Goal: Complete application form: Complete application form

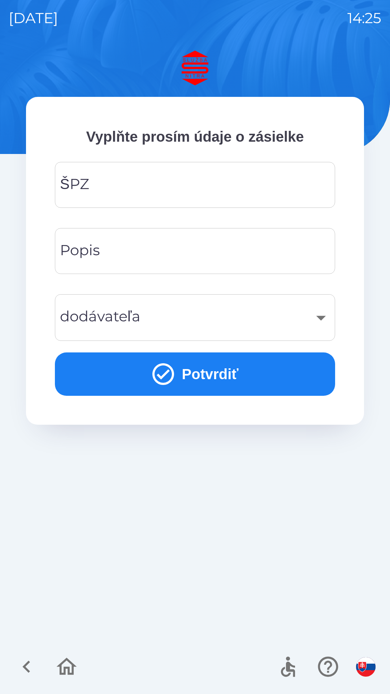
click at [143, 177] on input "ŠPZ" at bounding box center [195, 185] width 263 height 29
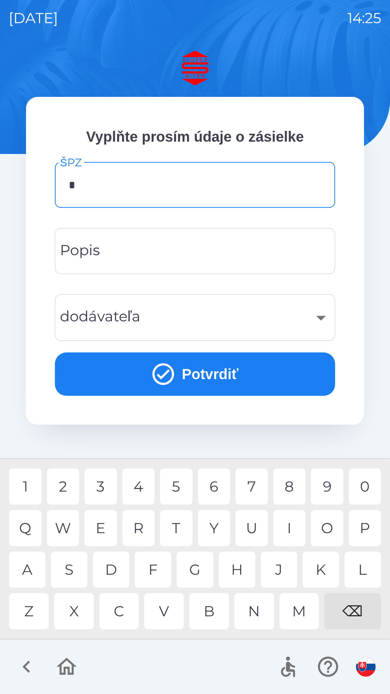
click at [245, 613] on div "N" at bounding box center [255, 611] width 40 height 36
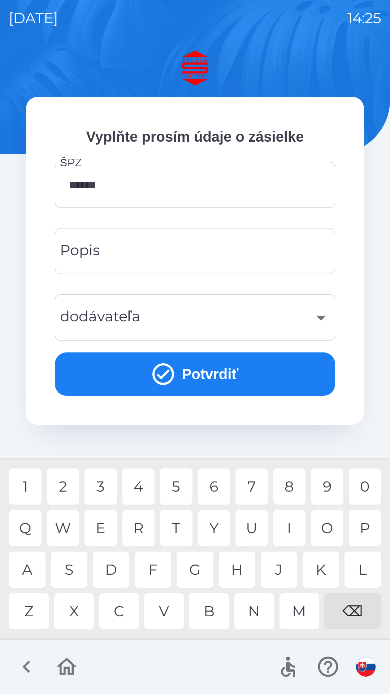
type input "*******"
click at [169, 525] on div "T" at bounding box center [176, 528] width 33 height 36
click at [133, 248] on input "Popis" at bounding box center [195, 251] width 263 height 29
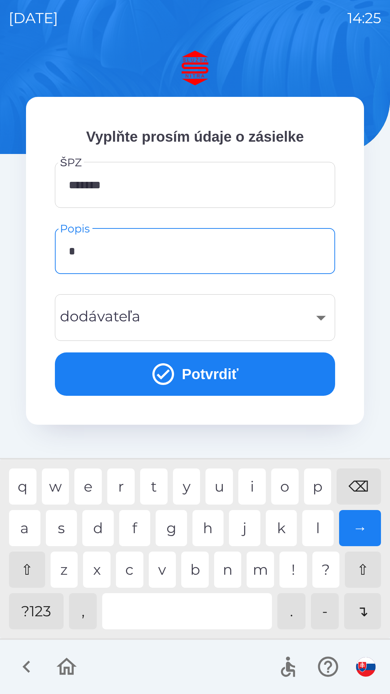
click at [188, 573] on div "b" at bounding box center [194, 570] width 27 height 36
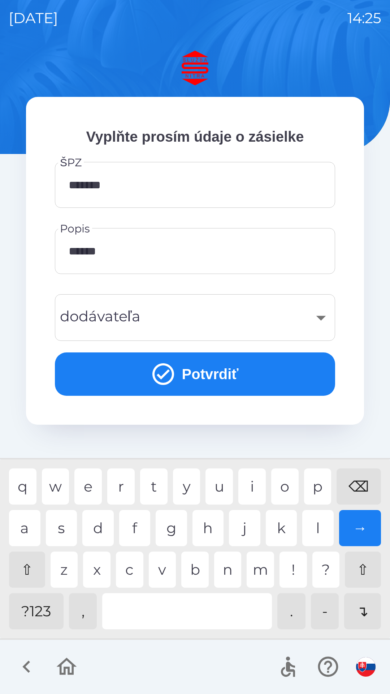
type input "*******"
click at [227, 568] on div "n" at bounding box center [227, 570] width 27 height 36
click at [176, 365] on button "Potvrdiť" at bounding box center [195, 373] width 280 height 43
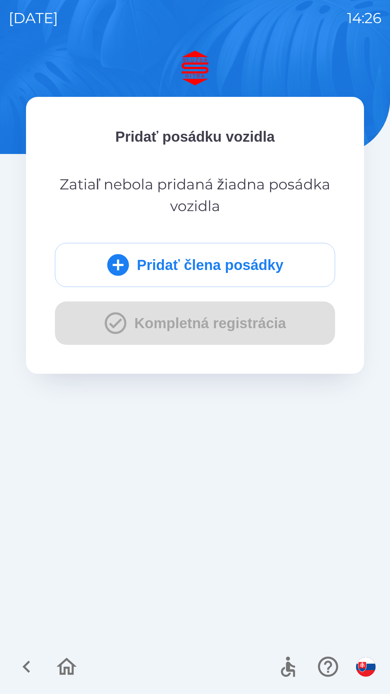
click at [189, 266] on button "Pridať člena posádky" at bounding box center [195, 265] width 280 height 44
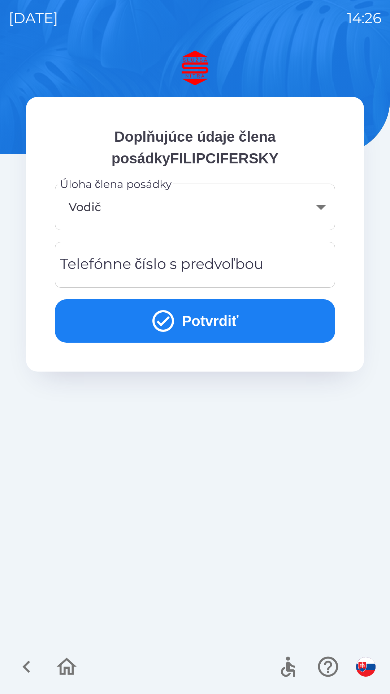
click at [190, 272] on div "Telefónne číslo s predvoľbou Telefónne číslo s predvoľbou" at bounding box center [195, 265] width 280 height 46
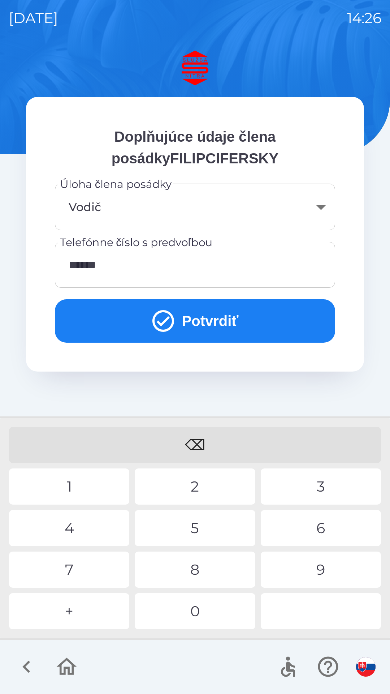
click at [78, 526] on div "4" at bounding box center [69, 528] width 120 height 36
click at [193, 524] on div "5" at bounding box center [195, 528] width 120 height 36
click at [300, 524] on div "6" at bounding box center [321, 528] width 120 height 36
click at [311, 528] on div "6" at bounding box center [321, 528] width 120 height 36
click at [201, 524] on div "5" at bounding box center [195, 528] width 120 height 36
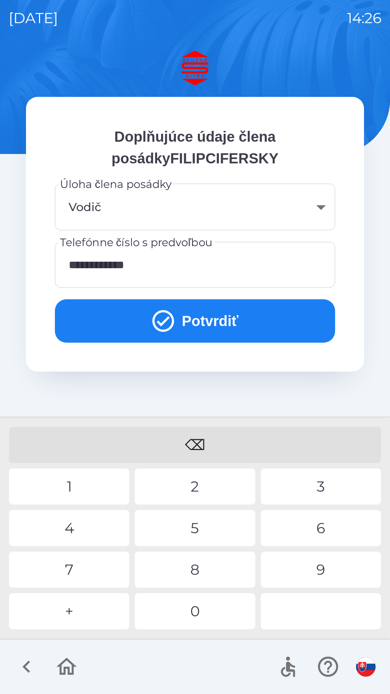
type input "**********"
click at [80, 522] on div "4" at bounding box center [69, 528] width 120 height 36
click at [168, 321] on icon "submit" at bounding box center [163, 321] width 26 height 26
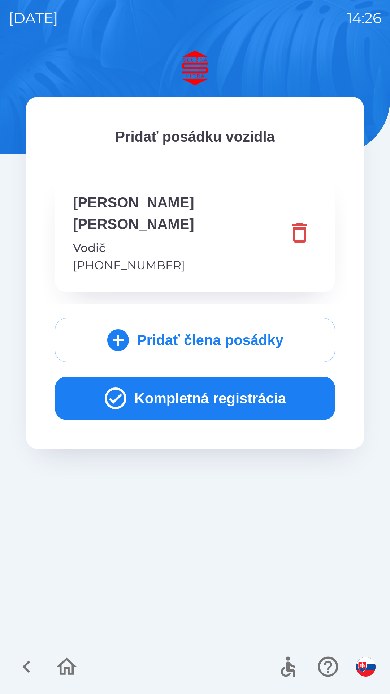
click at [208, 379] on button "Kompletná registrácia" at bounding box center [195, 398] width 280 height 43
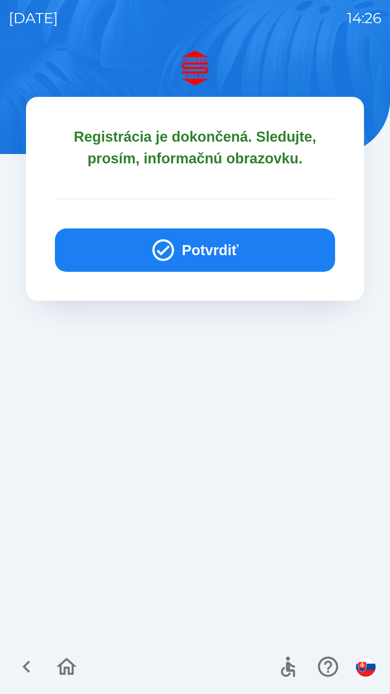
click at [206, 252] on button "Potvrdiť" at bounding box center [195, 249] width 280 height 43
